Goal: Task Accomplishment & Management: Manage account settings

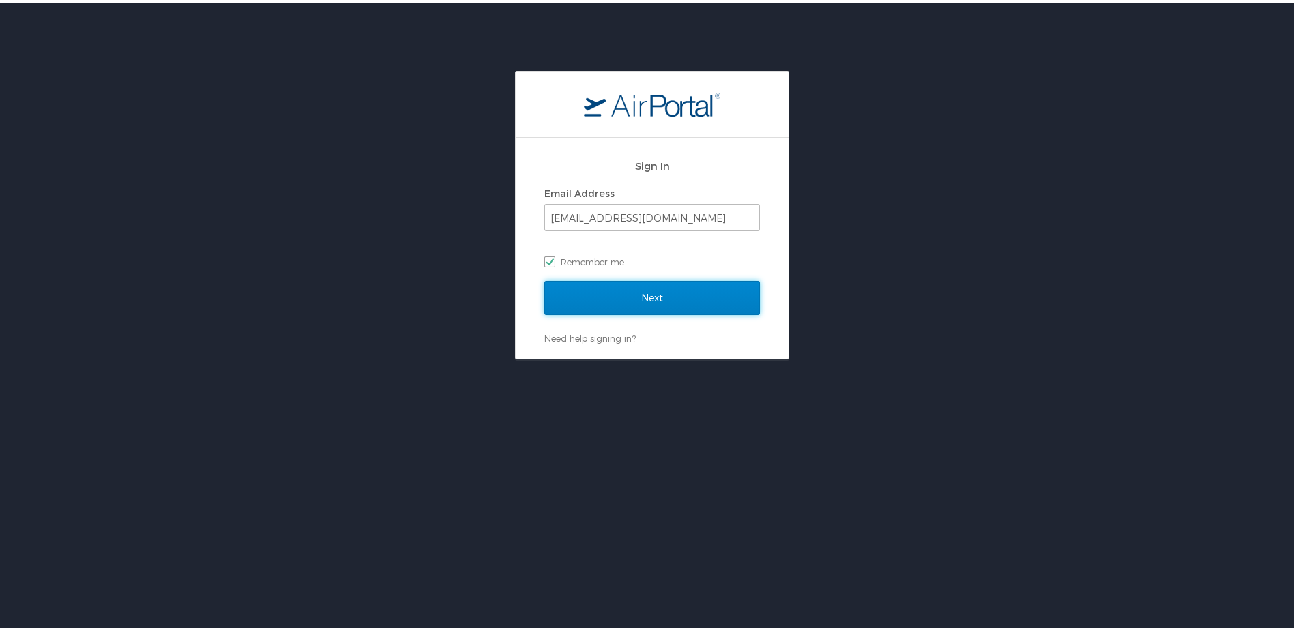
click at [690, 287] on input "Next" at bounding box center [652, 295] width 216 height 34
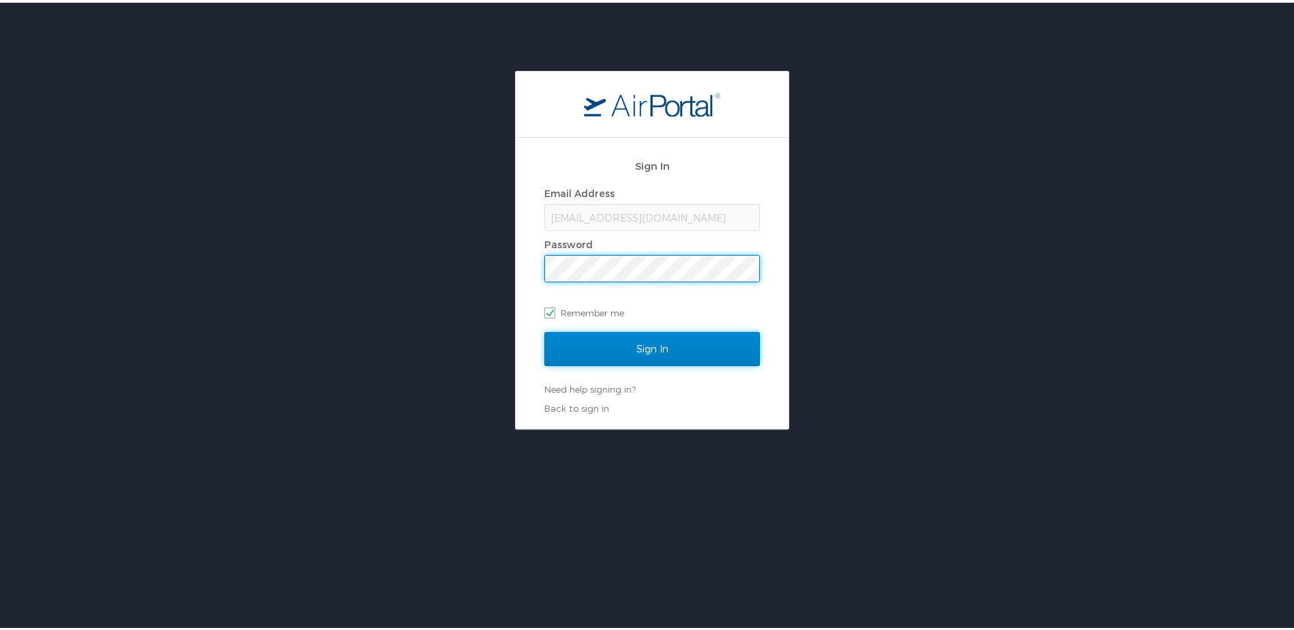
click at [682, 345] on input "Sign In" at bounding box center [652, 347] width 216 height 34
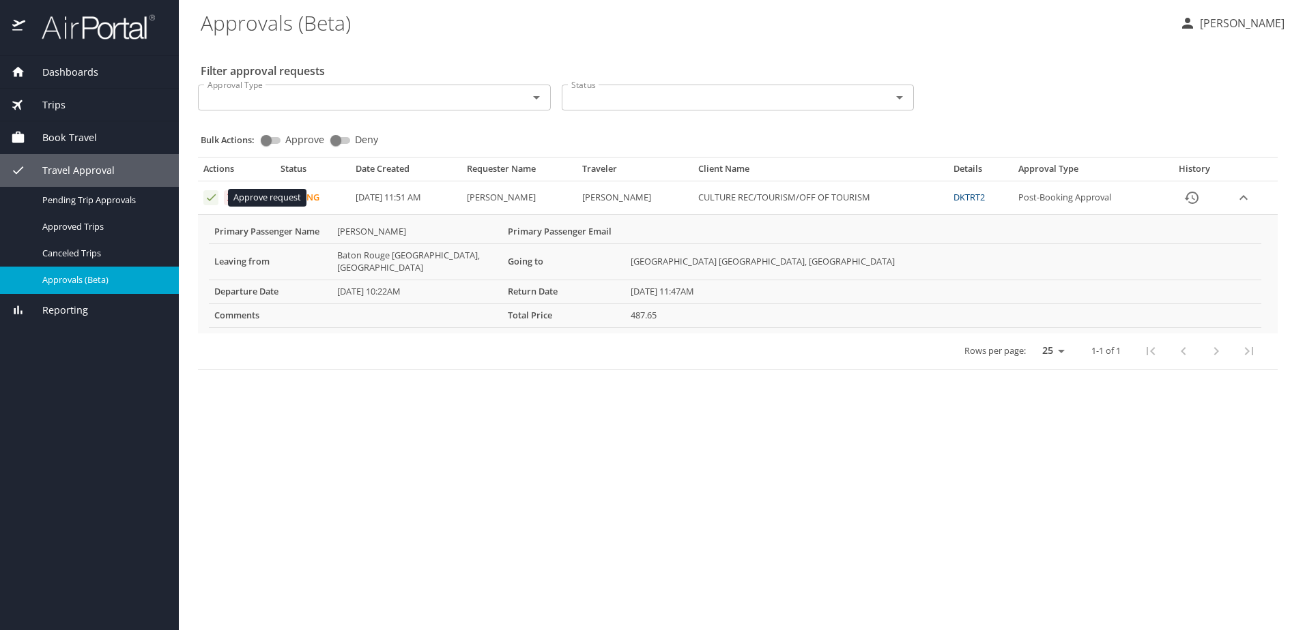
click at [205, 194] on icon "Approval table" at bounding box center [211, 197] width 13 height 13
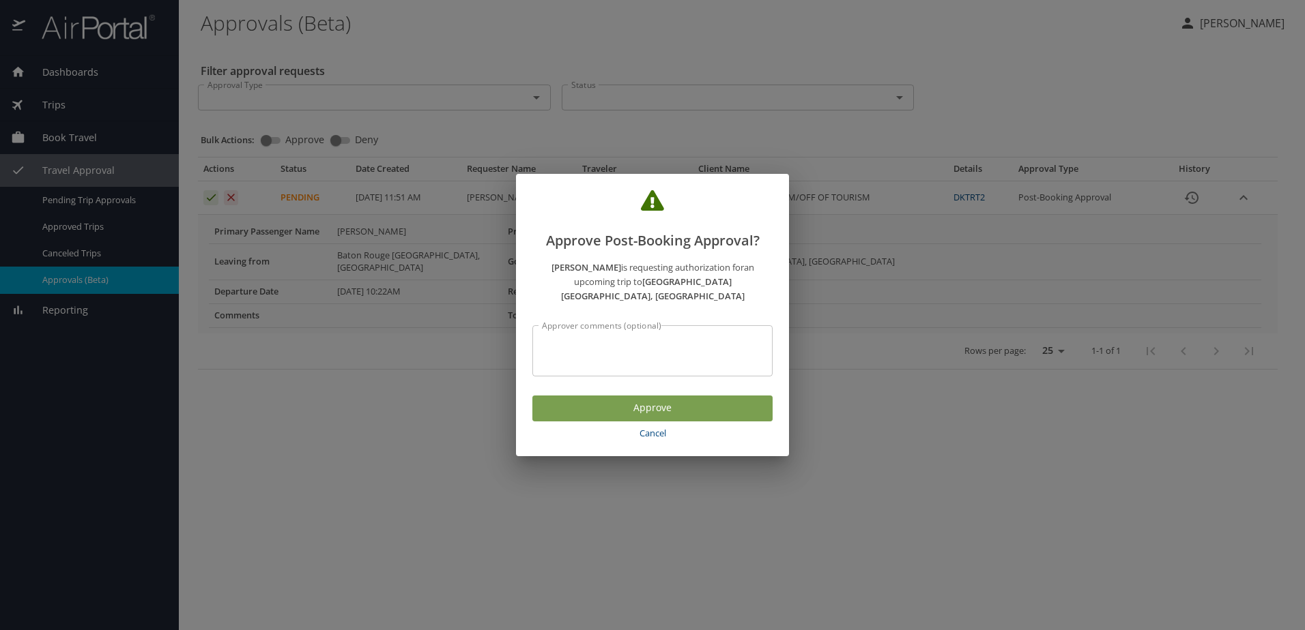
click at [678, 401] on span "Approve" at bounding box center [652, 408] width 218 height 17
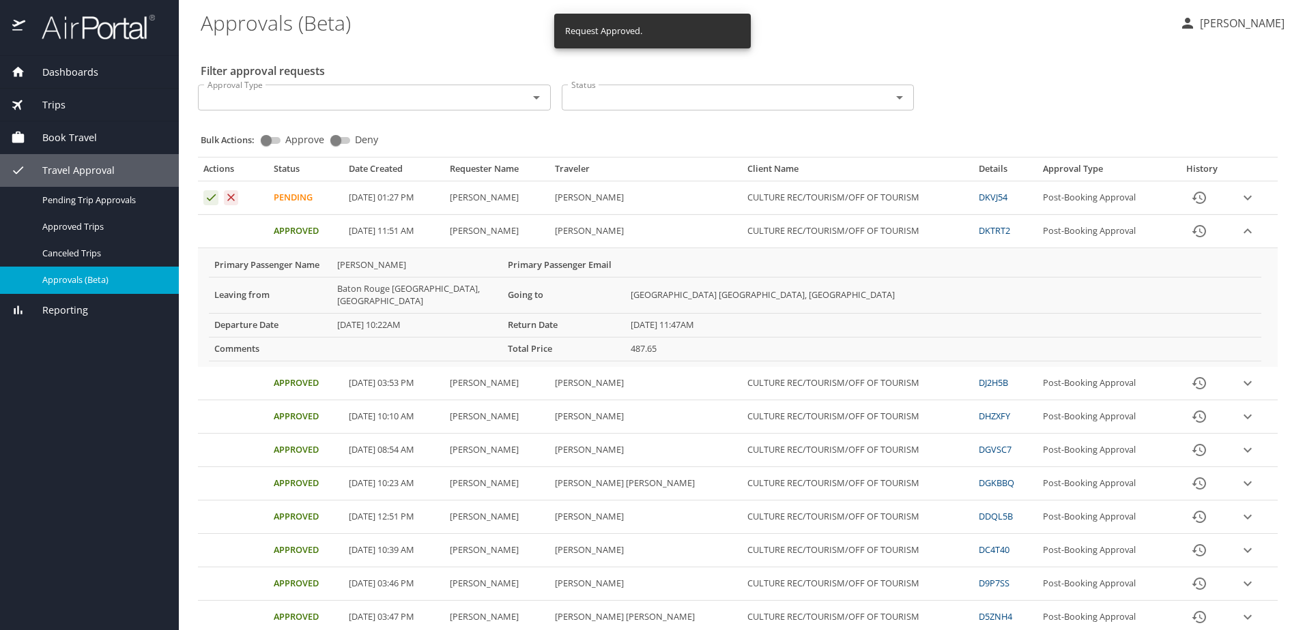
click at [1239, 194] on icon "expand row" at bounding box center [1247, 198] width 16 height 16
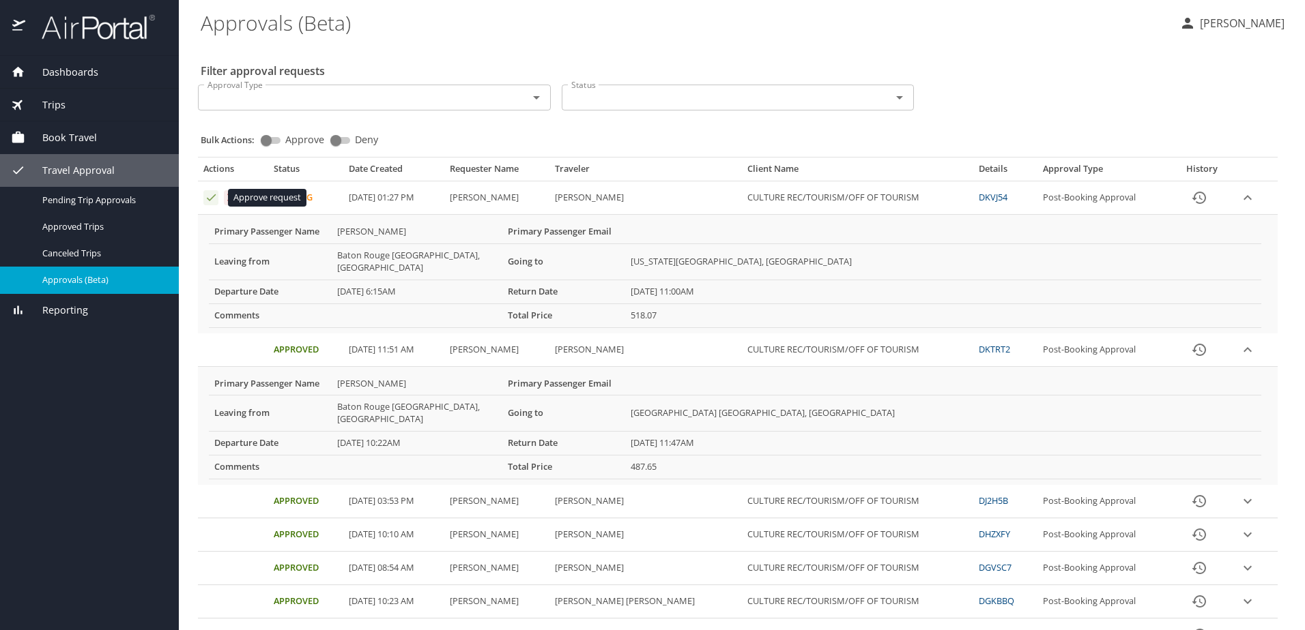
click at [207, 195] on icon "Approval table" at bounding box center [211, 197] width 13 height 13
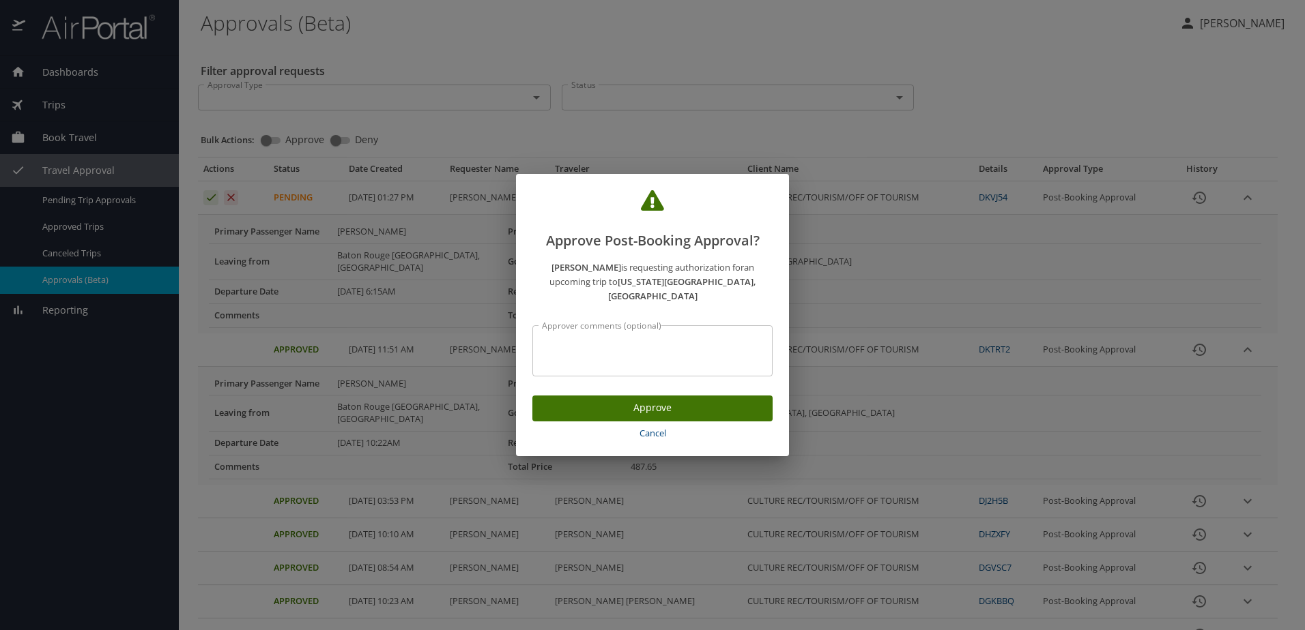
click at [663, 400] on span "Approve" at bounding box center [652, 408] width 218 height 17
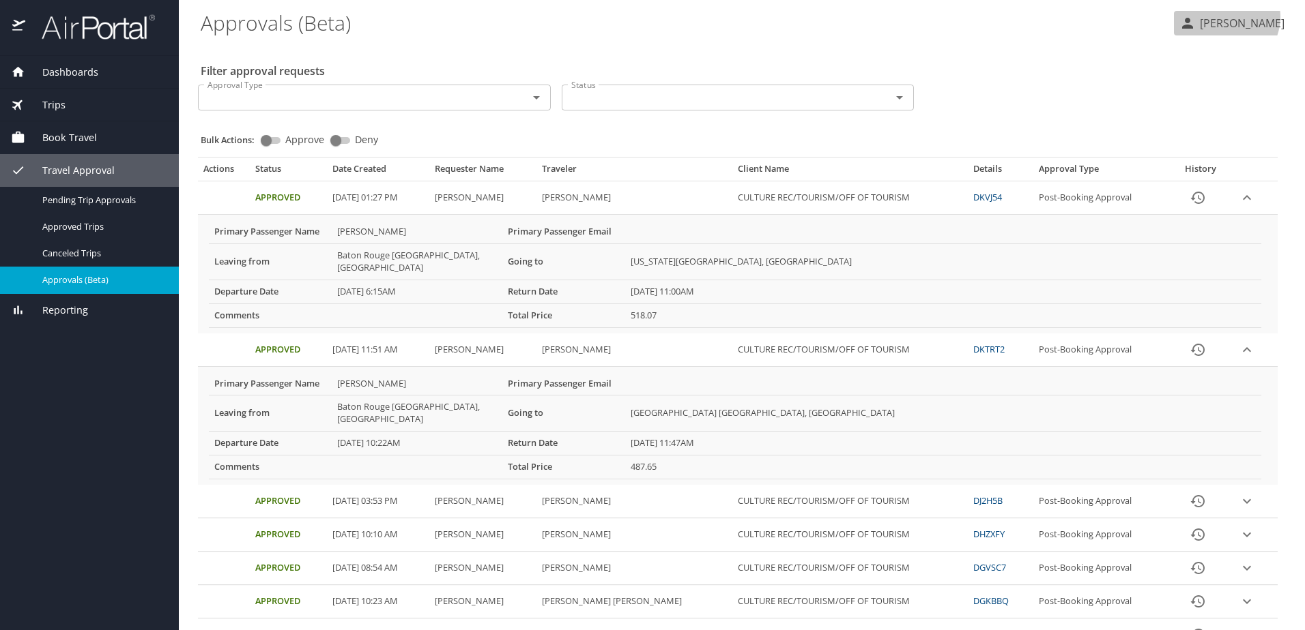
click at [1243, 20] on p "Kasia Dizer" at bounding box center [1239, 23] width 89 height 16
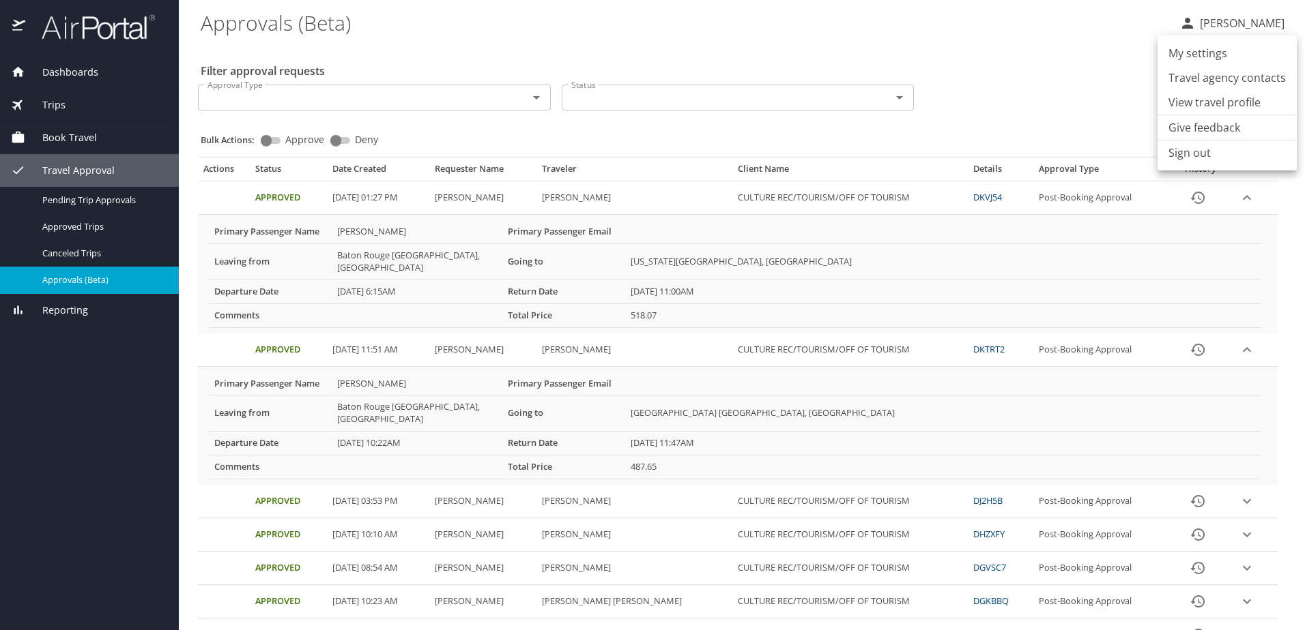
click at [1214, 156] on li "Sign out" at bounding box center [1226, 153] width 139 height 25
